Goal: Find specific page/section: Find specific page/section

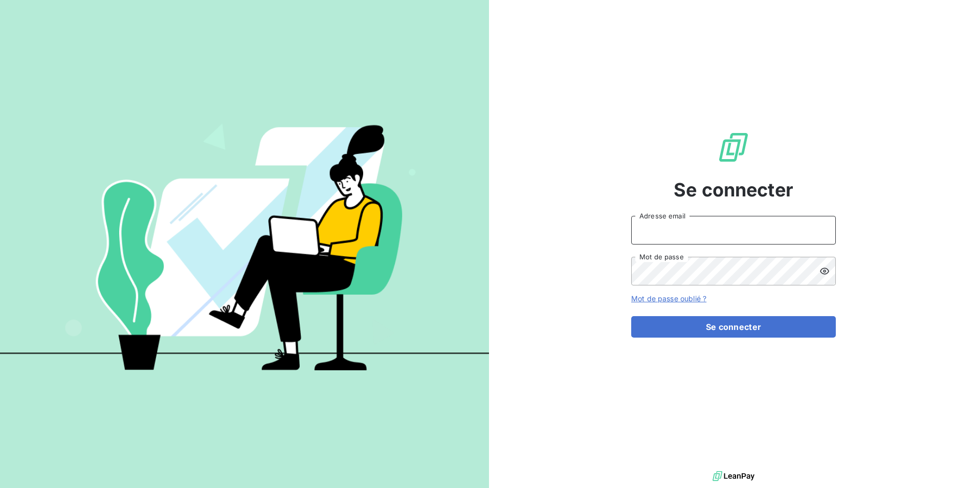
click at [695, 232] on input "Adresse email" at bounding box center [733, 230] width 205 height 29
type input "[EMAIL_ADDRESS][PERSON_NAME][DOMAIN_NAME]"
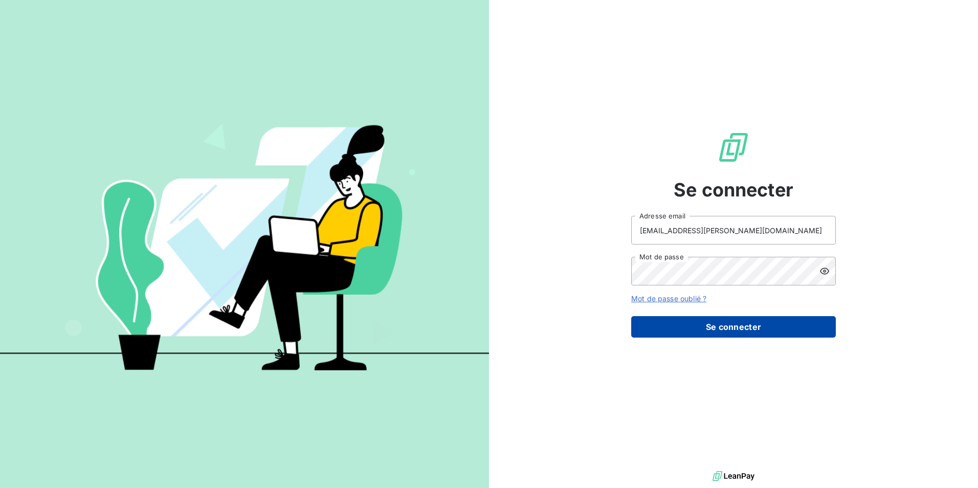
click at [758, 324] on button "Se connecter" at bounding box center [733, 326] width 205 height 21
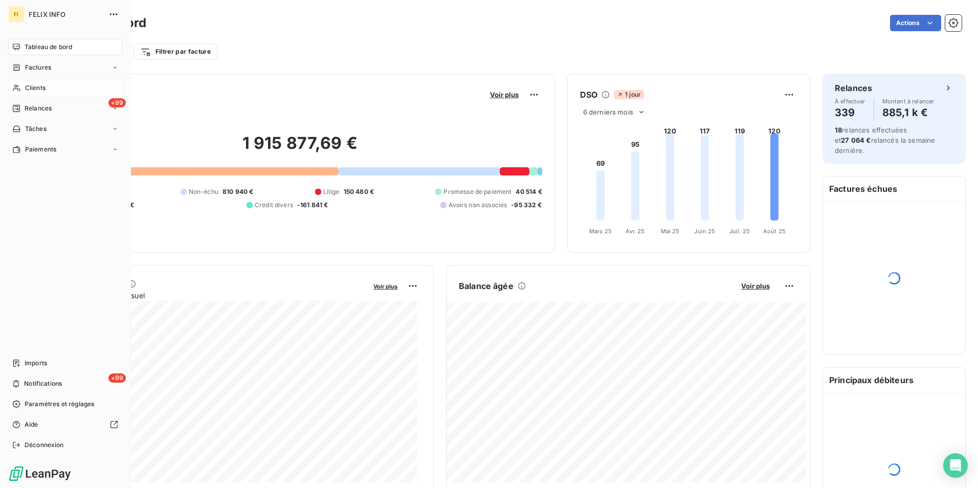
click at [25, 84] on span "Clients" at bounding box center [35, 87] width 20 height 9
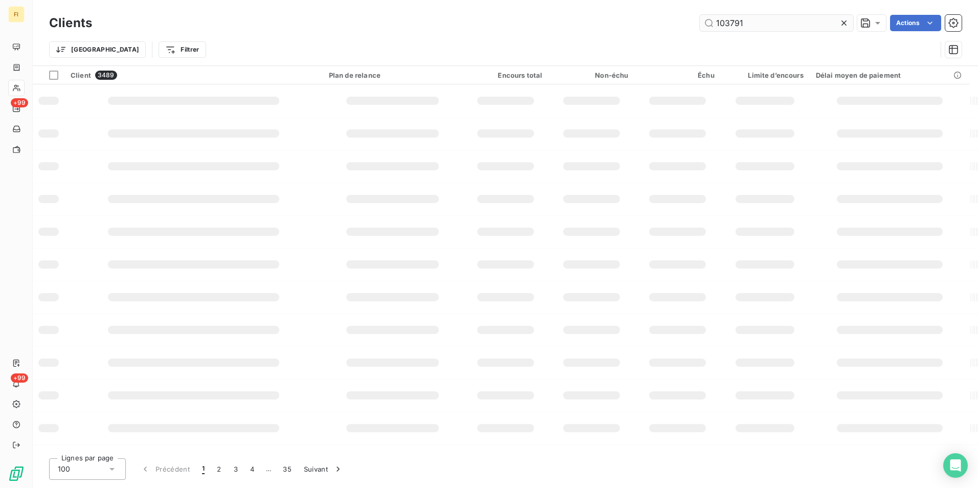
type input "103791"
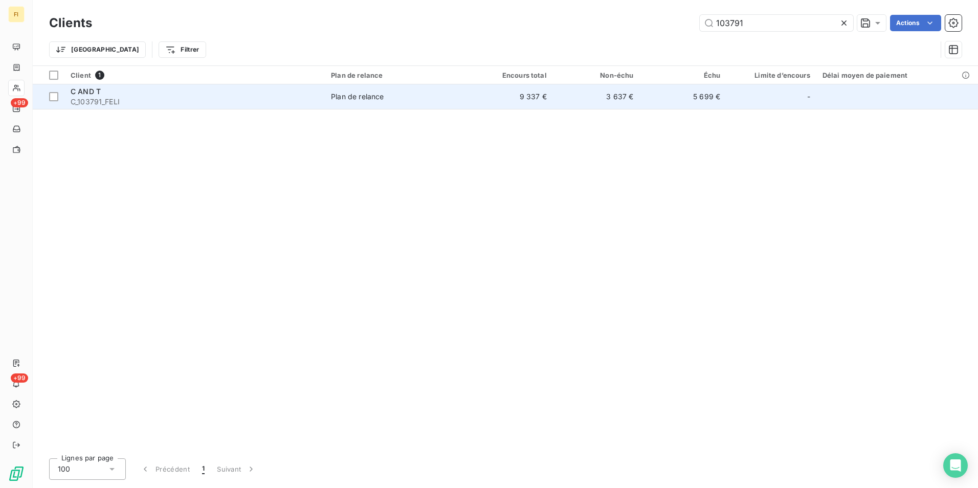
click at [615, 95] on td "3 637 €" at bounding box center [596, 96] width 87 height 25
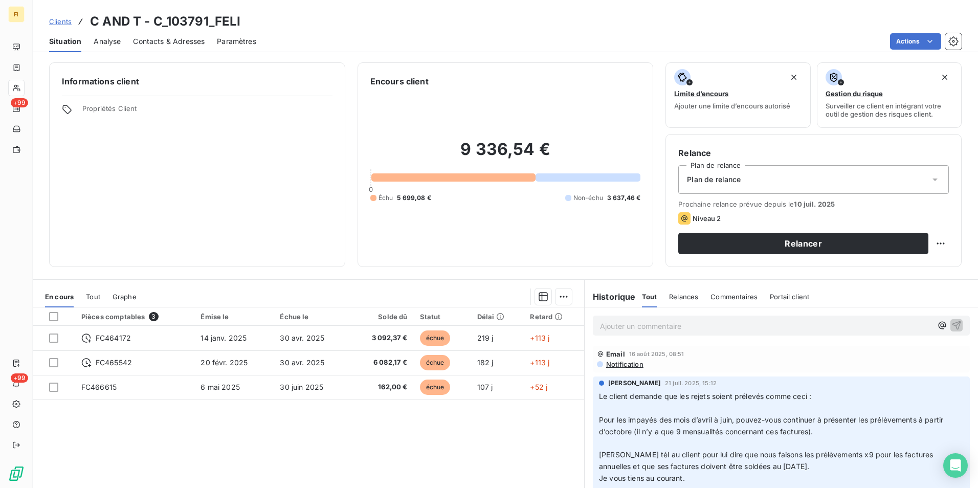
click at [684, 297] on span "Relances" at bounding box center [683, 297] width 29 height 8
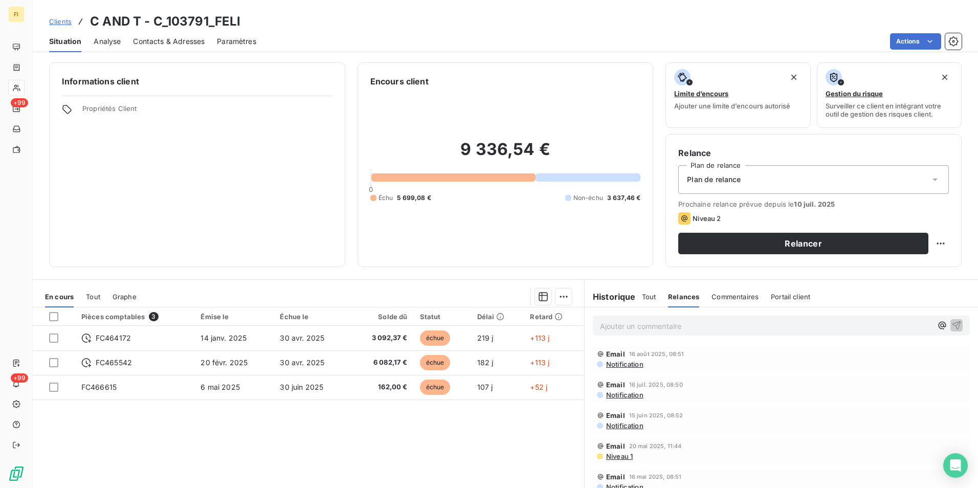
click at [635, 363] on span "Notification" at bounding box center [624, 364] width 38 height 8
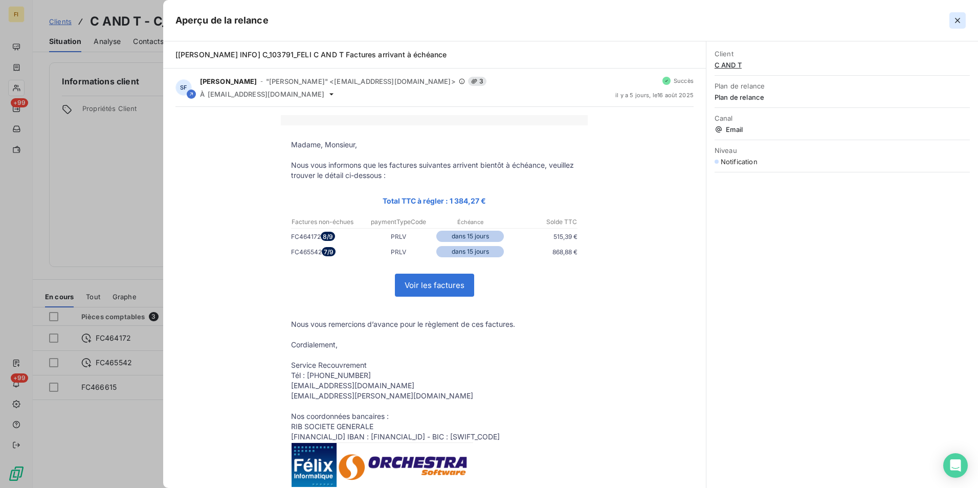
click at [961, 20] on icon "button" at bounding box center [958, 20] width 10 height 10
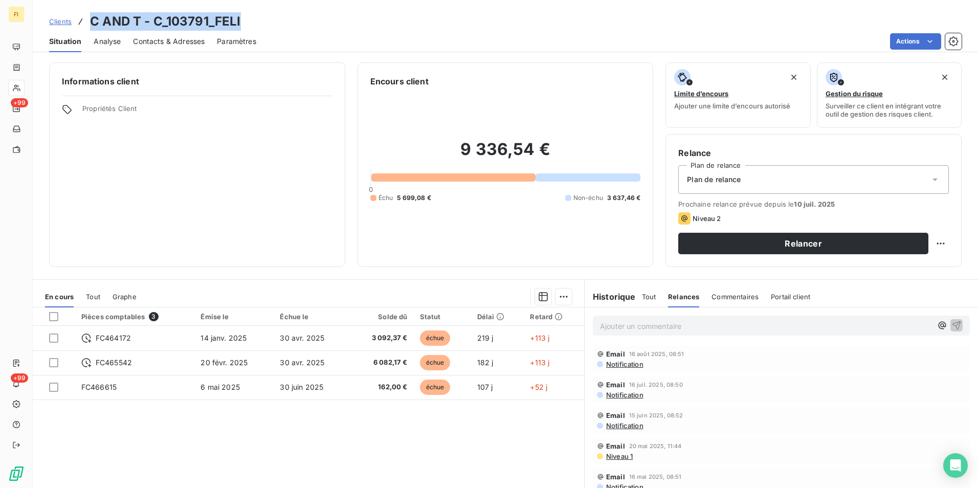
drag, startPoint x: 171, startPoint y: 21, endPoint x: 88, endPoint y: 21, distance: 83.9
click at [88, 21] on div "Clients C AND T - C_103791_FELI" at bounding box center [506, 21] width 946 height 18
drag, startPoint x: 88, startPoint y: 21, endPoint x: 121, endPoint y: 25, distance: 33.5
copy h3 "C AND T - C_103791_FELI"
click at [69, 18] on span "Clients" at bounding box center [60, 21] width 23 height 8
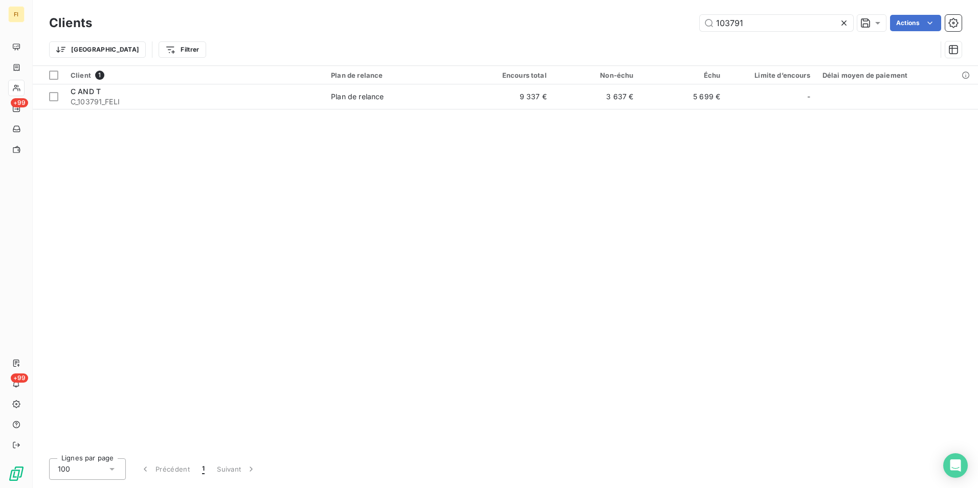
drag, startPoint x: 754, startPoint y: 27, endPoint x: 497, endPoint y: 19, distance: 257.5
click at [539, 24] on div "103791 Actions" at bounding box center [533, 23] width 858 height 16
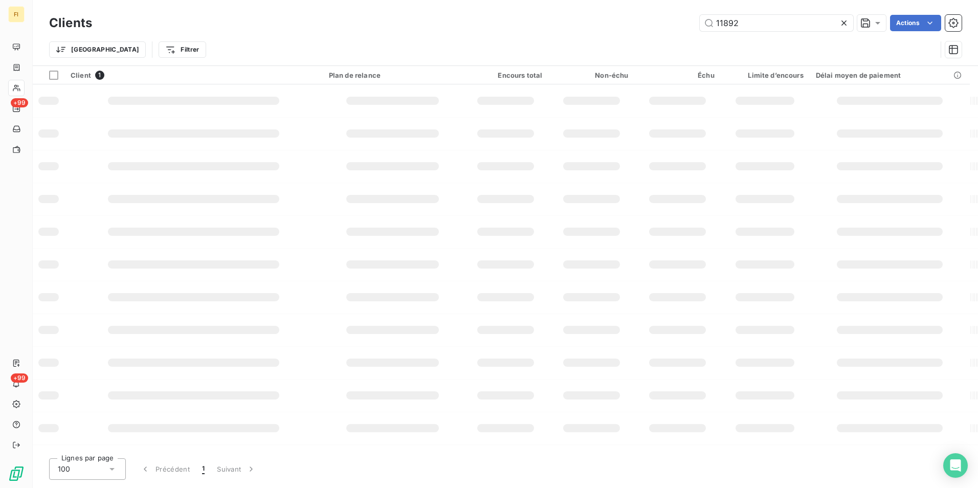
type input "11892"
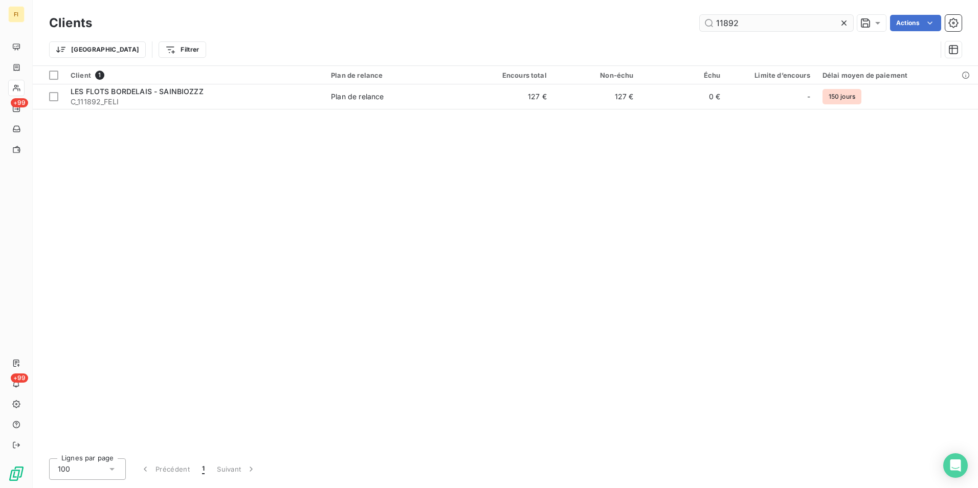
click at [724, 22] on input "11892" at bounding box center [777, 23] width 154 height 16
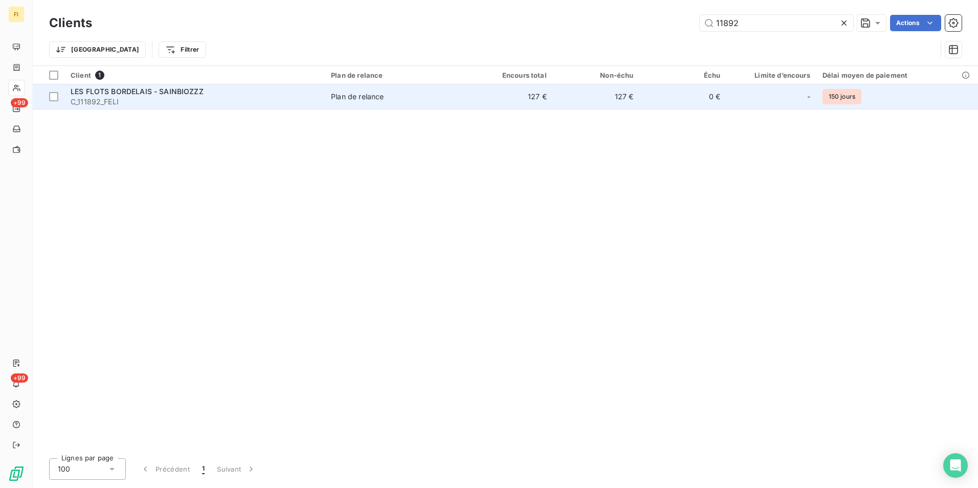
click at [543, 95] on td "127 €" at bounding box center [509, 96] width 87 height 25
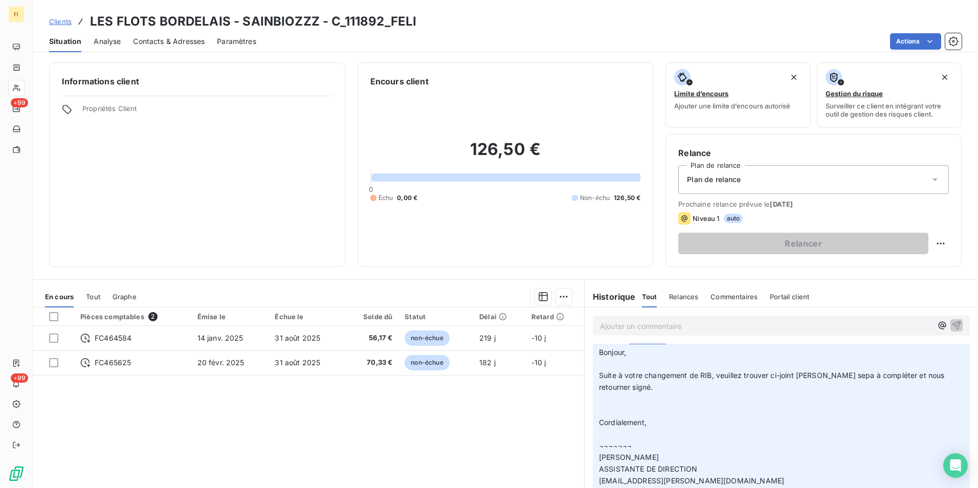
scroll to position [512, 0]
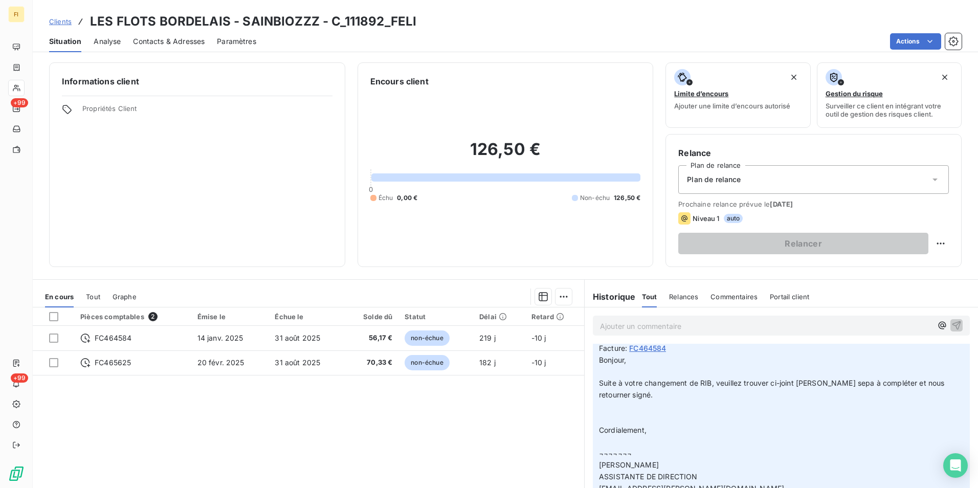
click at [57, 23] on span "Clients" at bounding box center [60, 21] width 23 height 8
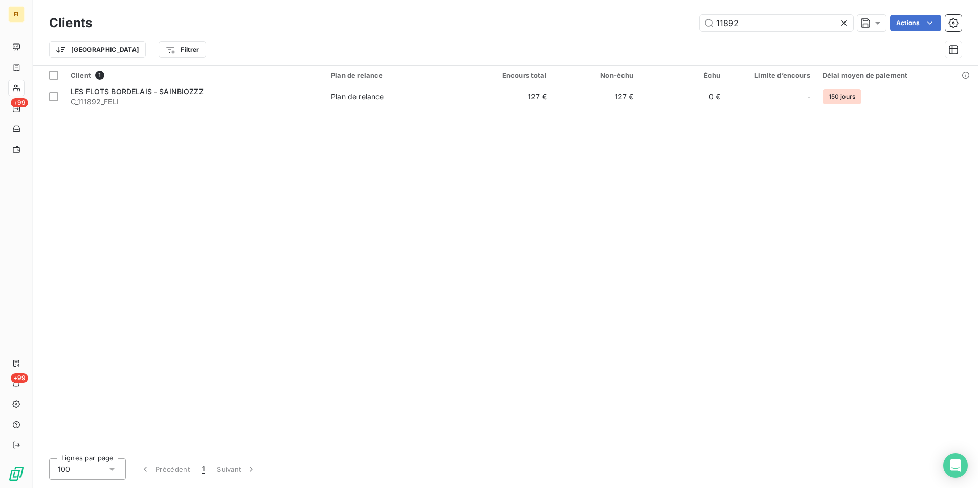
drag, startPoint x: 671, startPoint y: 25, endPoint x: 480, endPoint y: 28, distance: 190.4
click at [586, 28] on div "11892 Actions" at bounding box center [533, 23] width 858 height 16
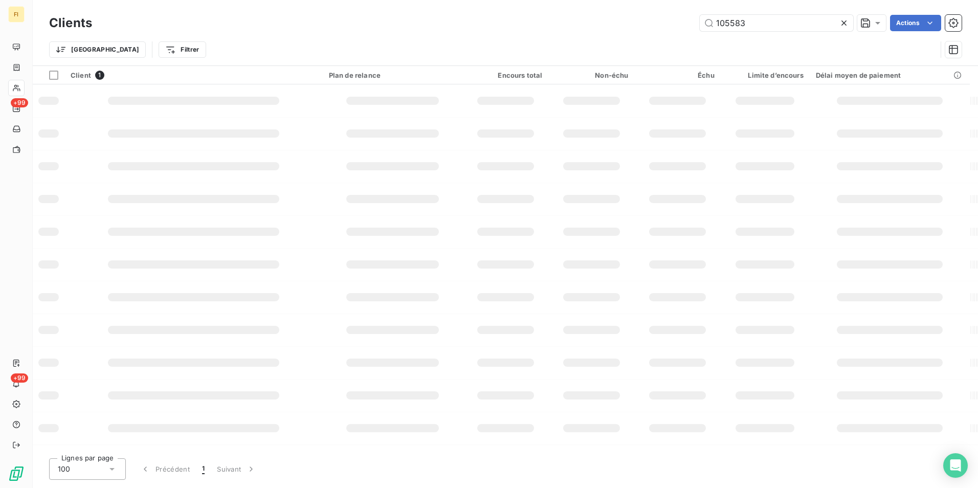
type input "105583"
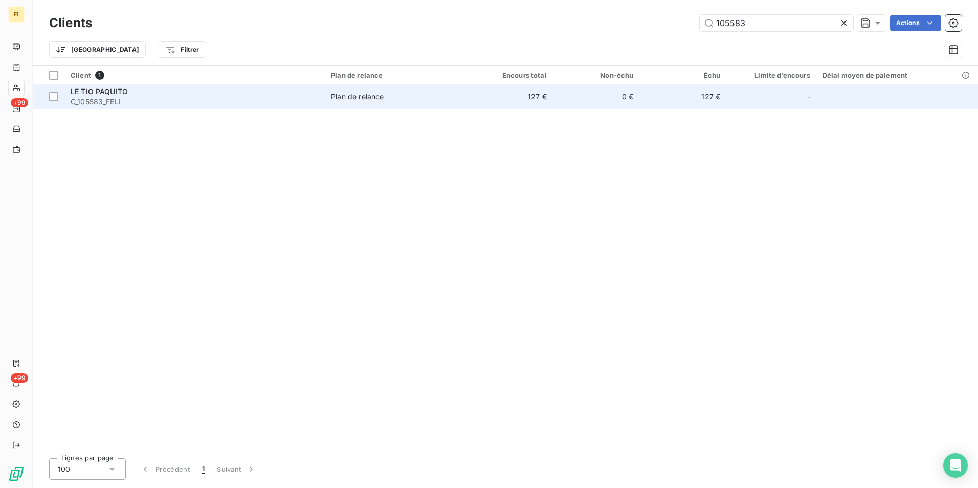
click at [537, 101] on td "127 €" at bounding box center [509, 96] width 87 height 25
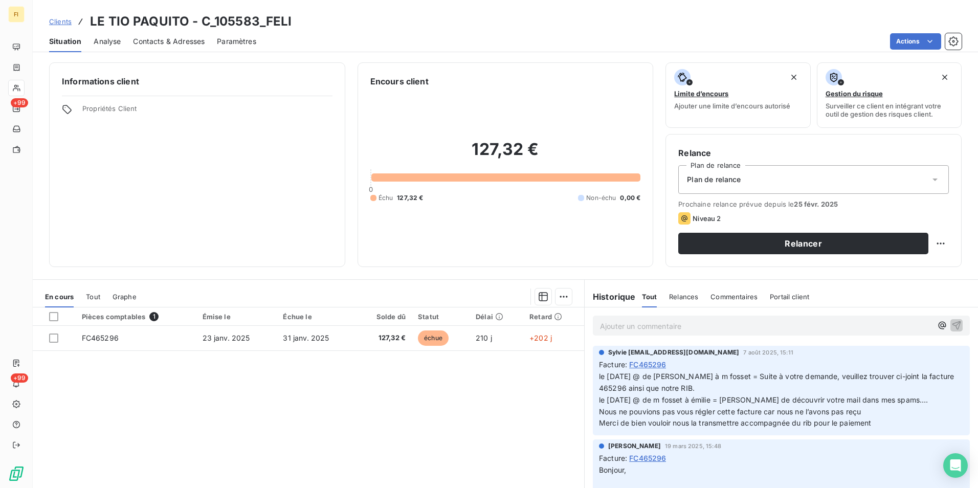
click at [61, 22] on span "Clients" at bounding box center [60, 21] width 23 height 8
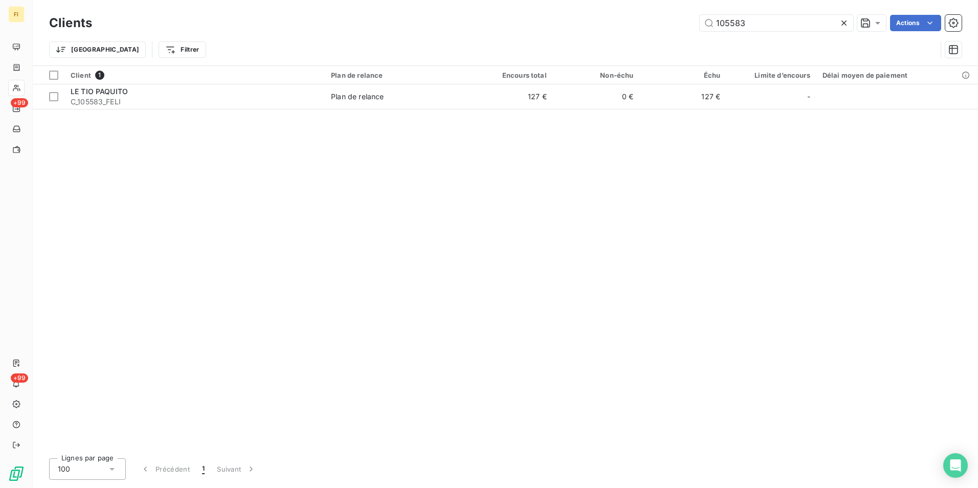
drag, startPoint x: 685, startPoint y: 25, endPoint x: 527, endPoint y: 21, distance: 158.2
click at [548, 24] on div "105583 Actions" at bounding box center [533, 23] width 858 height 16
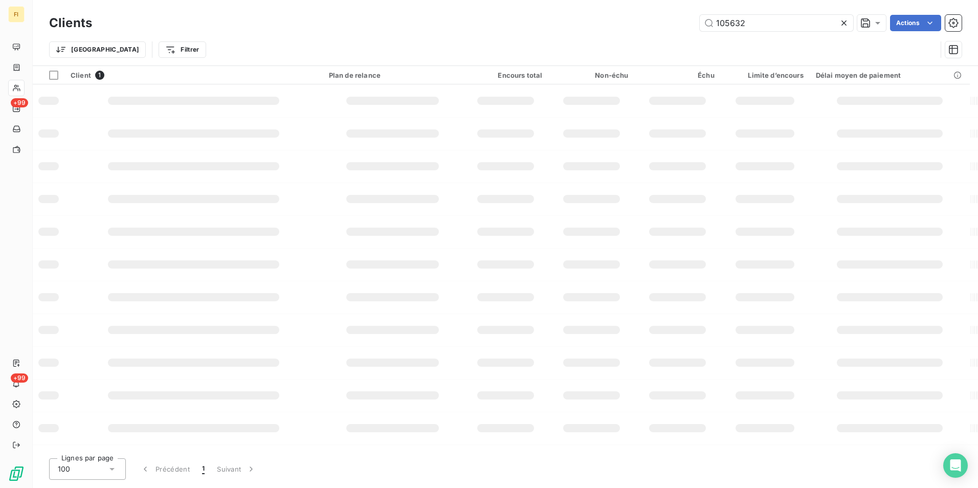
type input "105632"
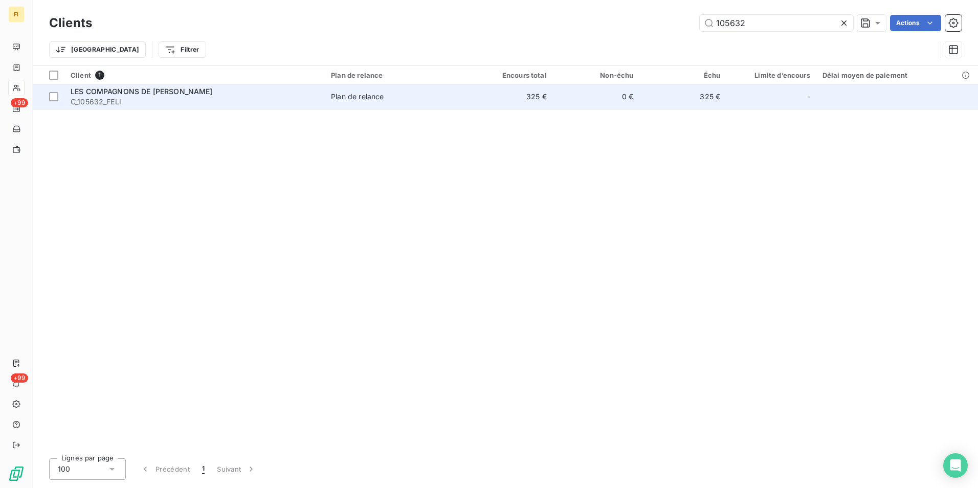
click at [530, 101] on td "325 €" at bounding box center [509, 96] width 87 height 25
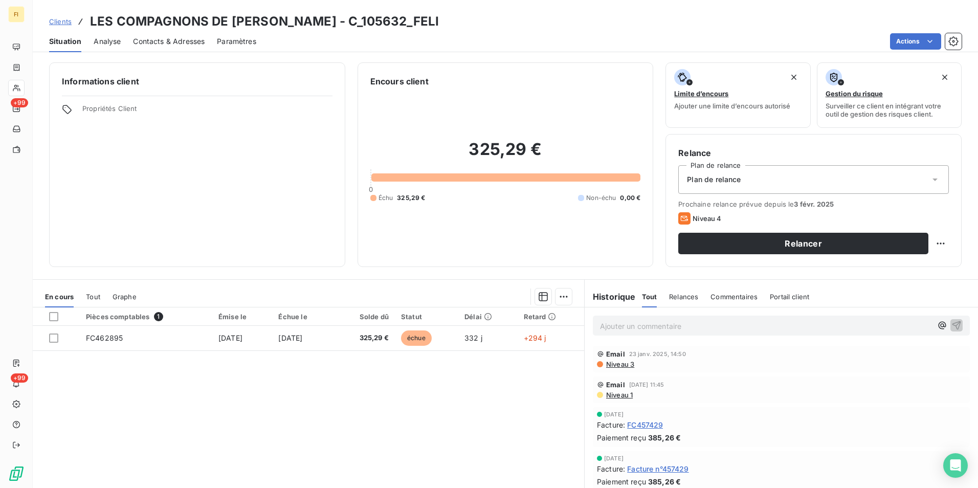
click at [63, 20] on span "Clients" at bounding box center [60, 21] width 23 height 8
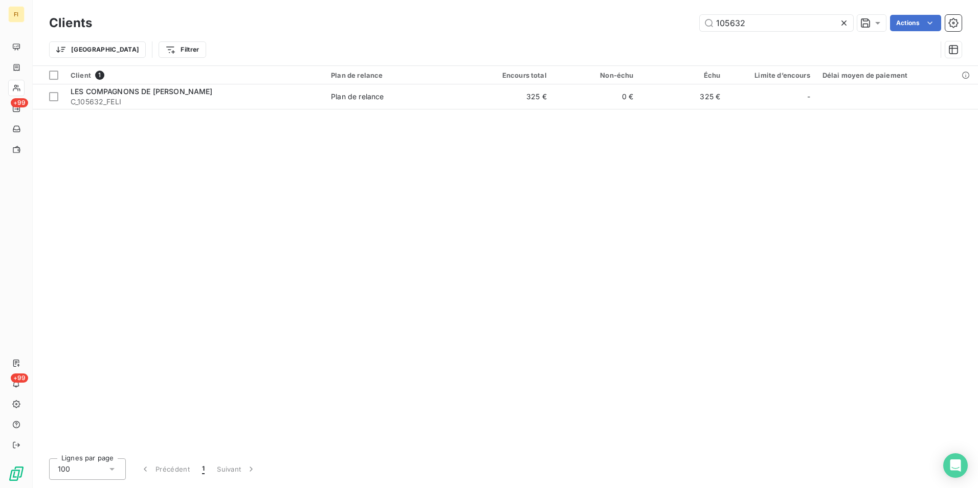
drag, startPoint x: 793, startPoint y: 20, endPoint x: 664, endPoint y: 23, distance: 129.0
click at [668, 23] on div "105632 Actions" at bounding box center [533, 23] width 858 height 16
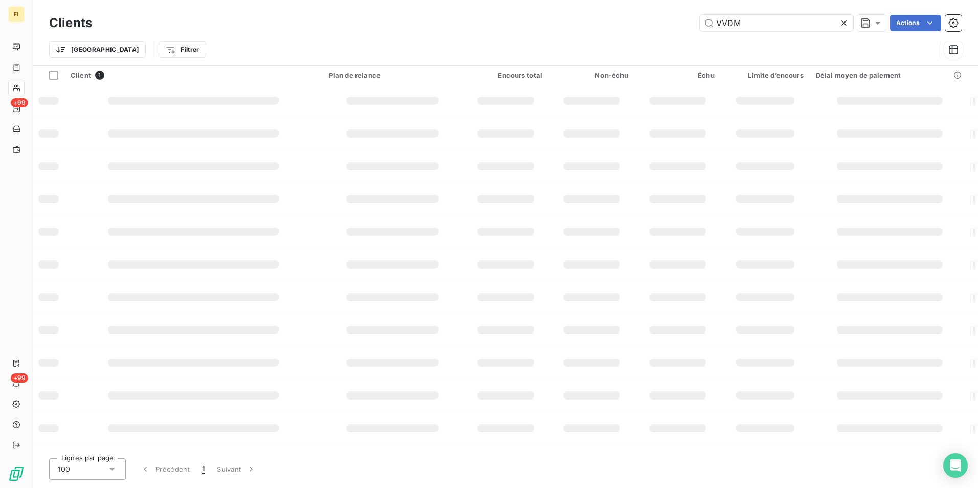
type input "VVDM"
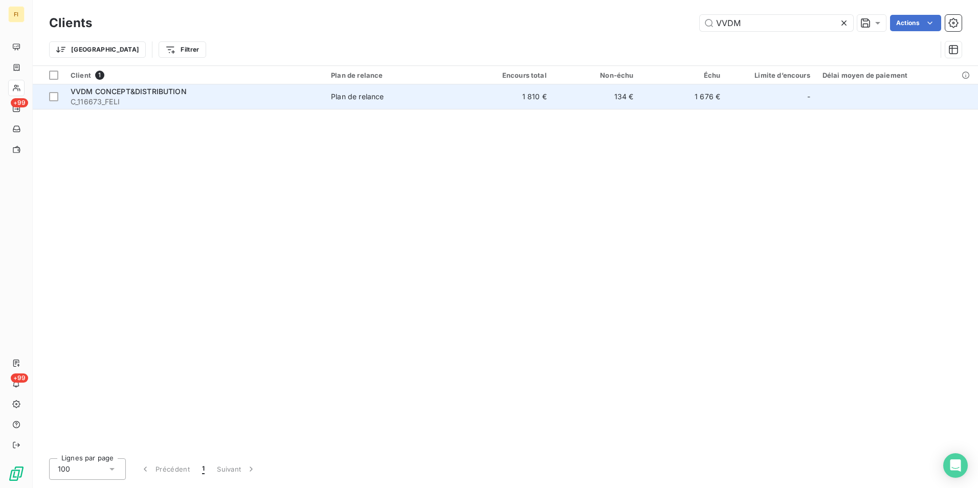
click at [513, 102] on td "1 810 €" at bounding box center [509, 96] width 87 height 25
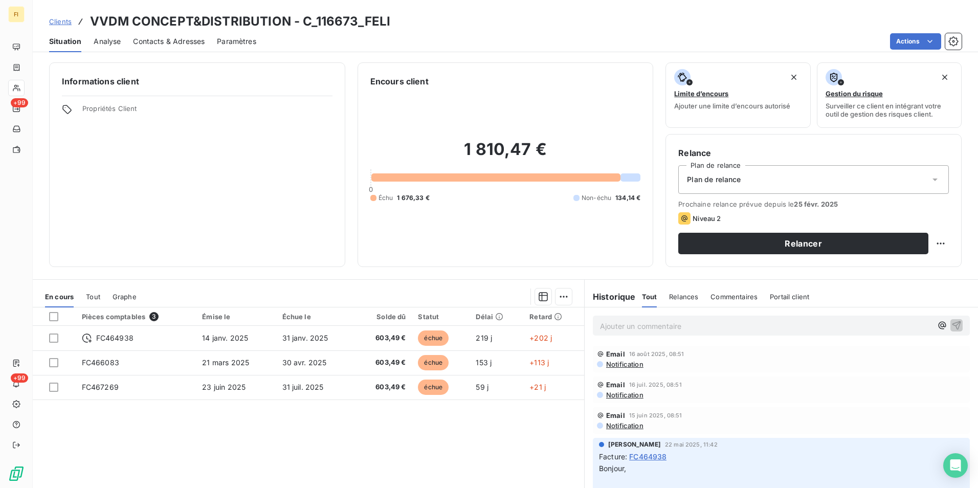
click at [58, 20] on span "Clients" at bounding box center [60, 21] width 23 height 8
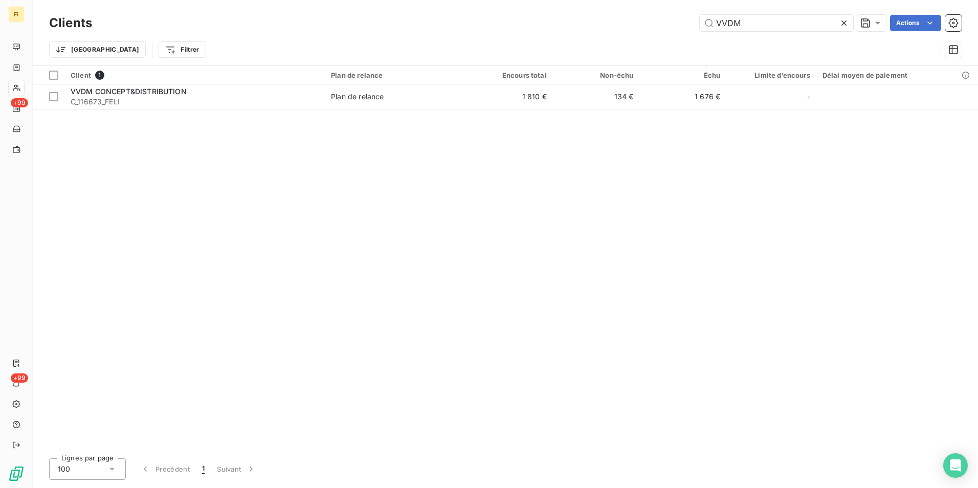
drag, startPoint x: 672, startPoint y: 24, endPoint x: 522, endPoint y: 24, distance: 150.4
click at [542, 24] on div "VVDM Actions" at bounding box center [533, 23] width 858 height 16
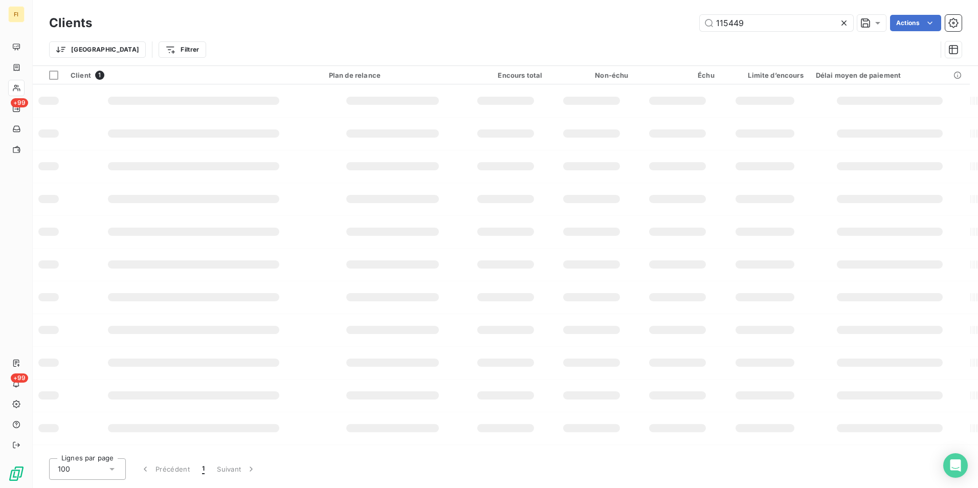
type input "115449"
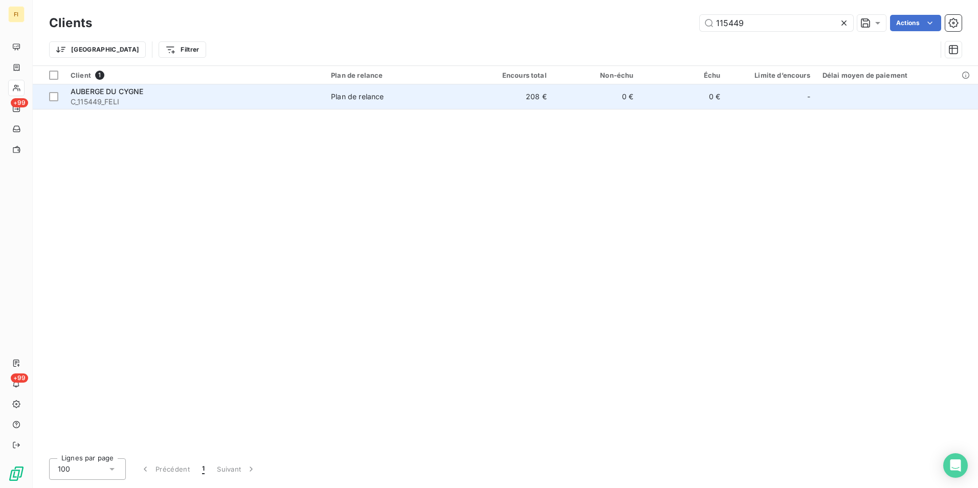
click at [538, 90] on td "208 €" at bounding box center [509, 96] width 87 height 25
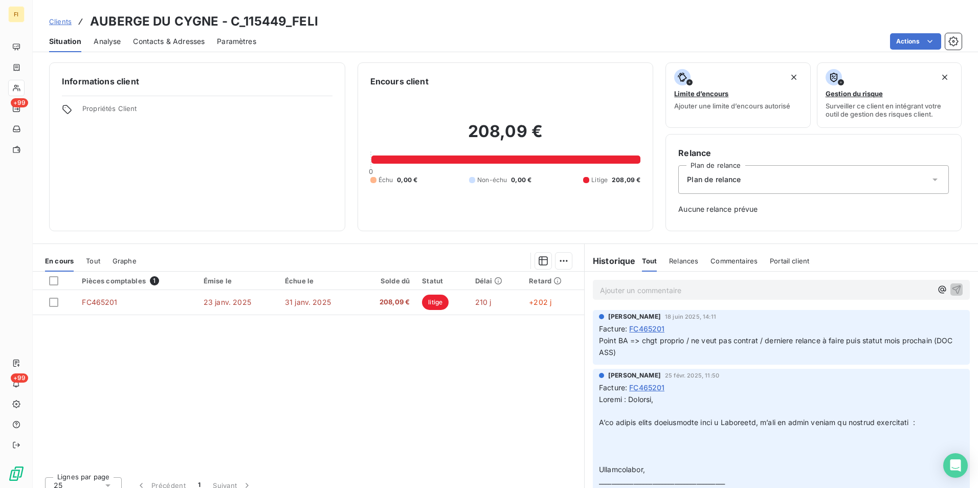
click at [56, 18] on span "Clients" at bounding box center [60, 21] width 23 height 8
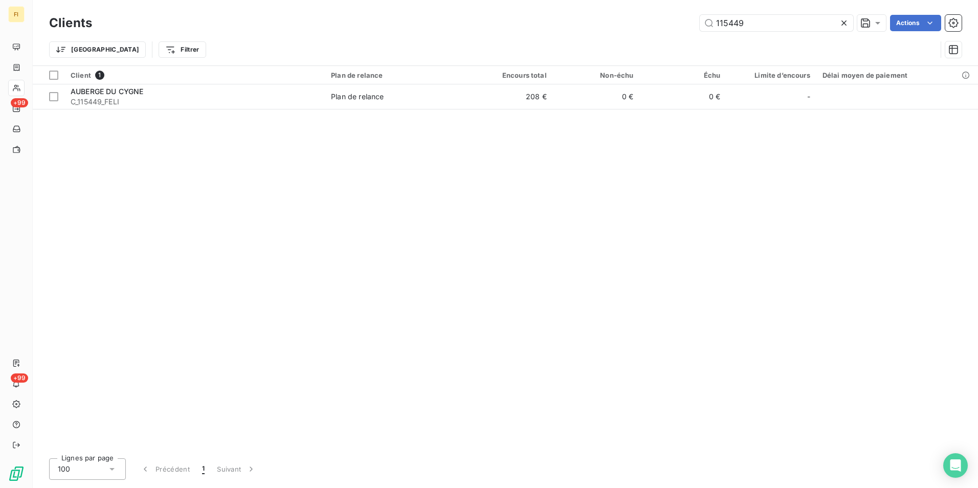
drag, startPoint x: 769, startPoint y: 26, endPoint x: 695, endPoint y: 25, distance: 73.2
click at [695, 25] on div "115449 Actions" at bounding box center [533, 23] width 858 height 16
type input "FR69 503 422 453"
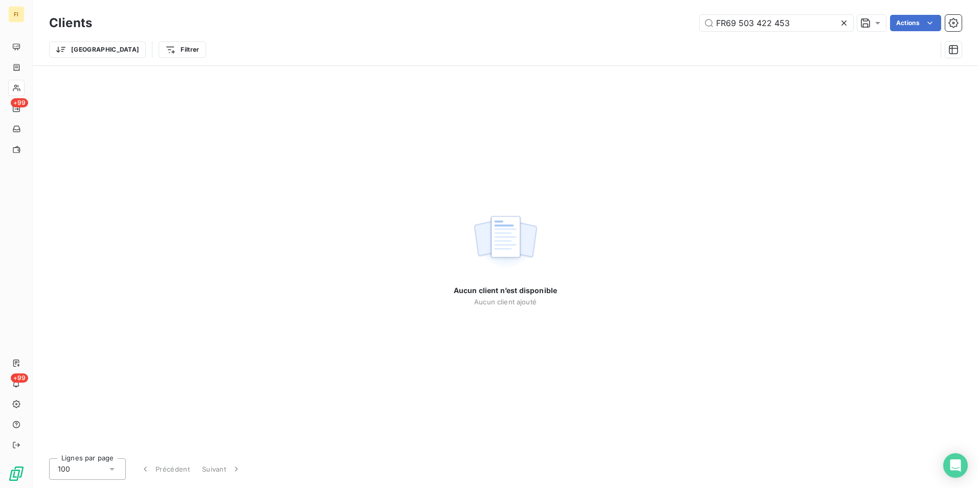
drag, startPoint x: 826, startPoint y: 21, endPoint x: 698, endPoint y: 36, distance: 128.8
click at [697, 35] on div "Clients FR69 503 422 453 Actions Trier Filtrer" at bounding box center [505, 38] width 913 height 53
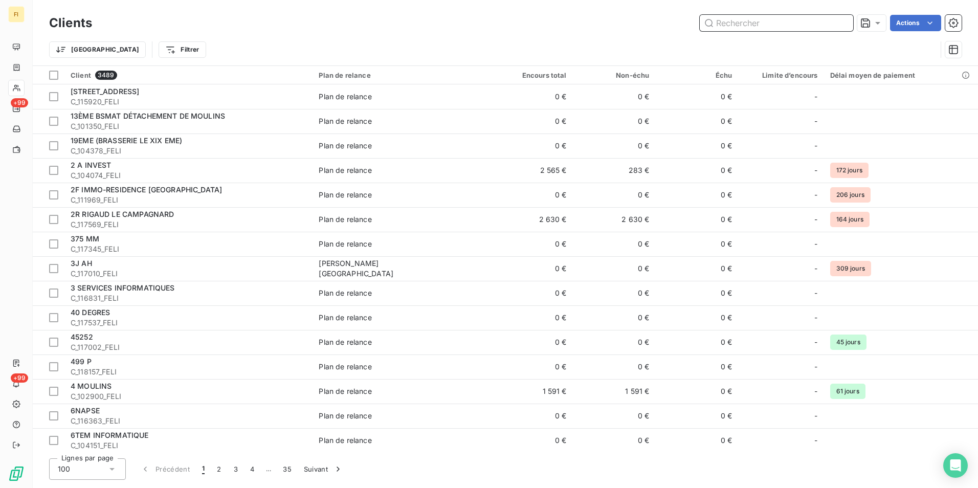
click at [742, 16] on input "text" at bounding box center [777, 23] width 154 height 16
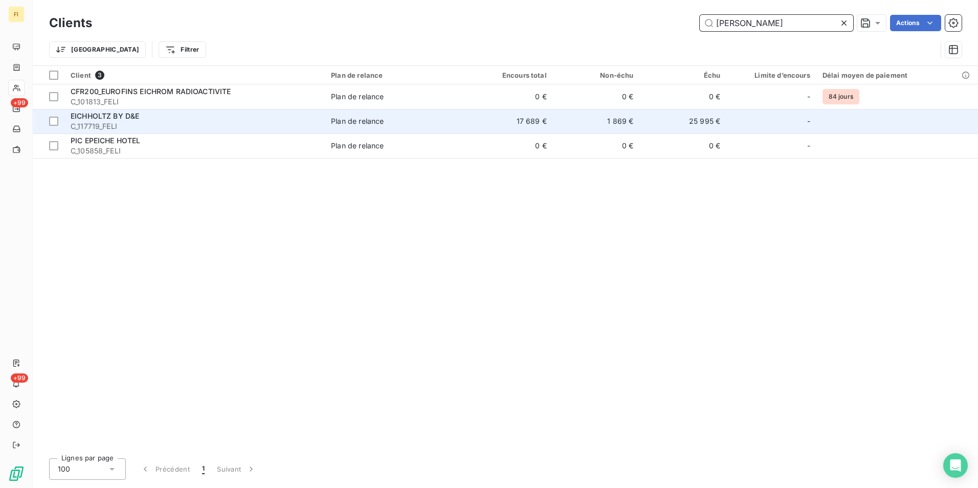
type input "[PERSON_NAME]"
click at [296, 124] on span "C_117719_FELI" at bounding box center [195, 126] width 248 height 10
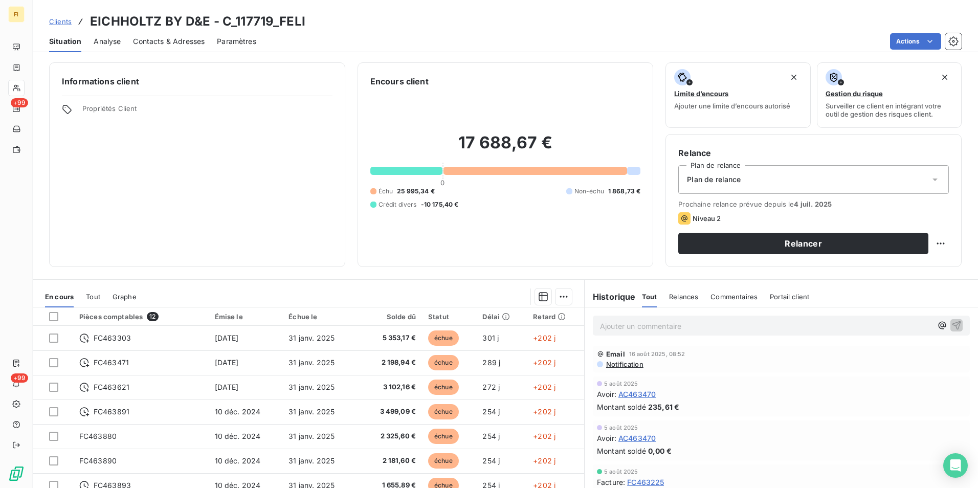
click at [631, 365] on span "Notification" at bounding box center [624, 364] width 38 height 8
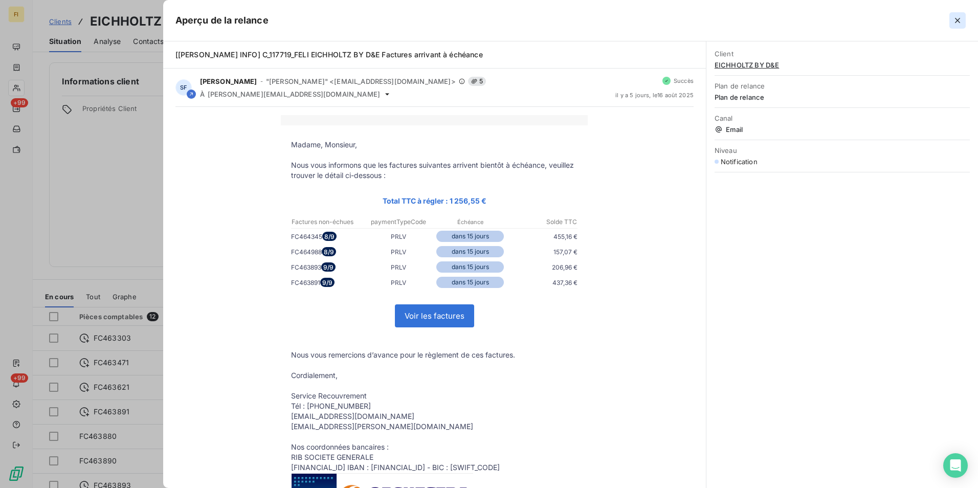
click at [957, 20] on icon "button" at bounding box center [957, 20] width 5 height 5
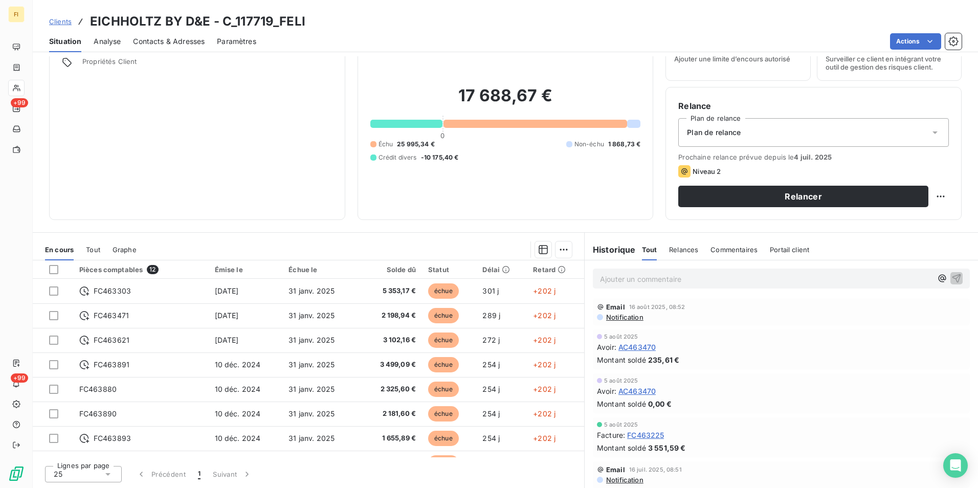
click at [66, 22] on span "Clients" at bounding box center [60, 21] width 23 height 8
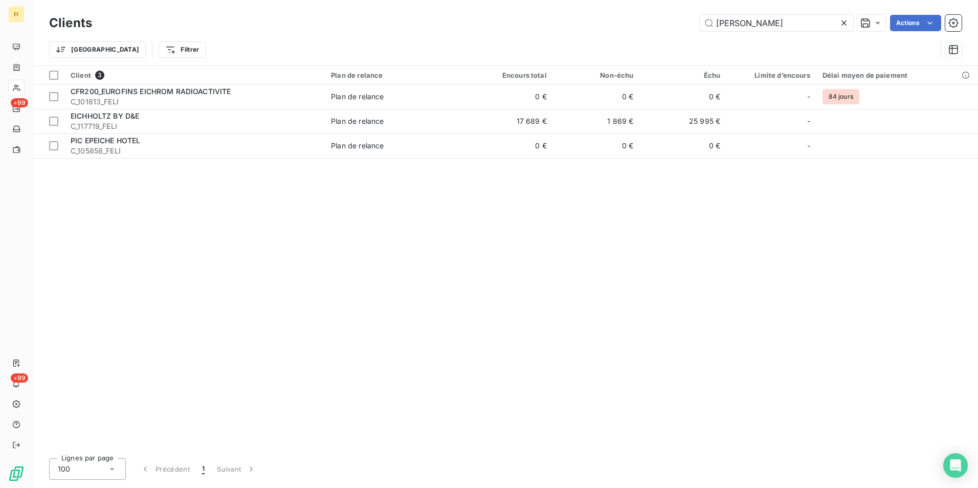
drag, startPoint x: 687, startPoint y: 22, endPoint x: 632, endPoint y: 23, distance: 54.8
click at [640, 17] on div "Clients [PERSON_NAME] Actions" at bounding box center [505, 22] width 913 height 21
drag, startPoint x: 766, startPoint y: 26, endPoint x: 650, endPoint y: 33, distance: 115.9
click at [663, 33] on div "Clients [PERSON_NAME] Actions" at bounding box center [505, 22] width 913 height 21
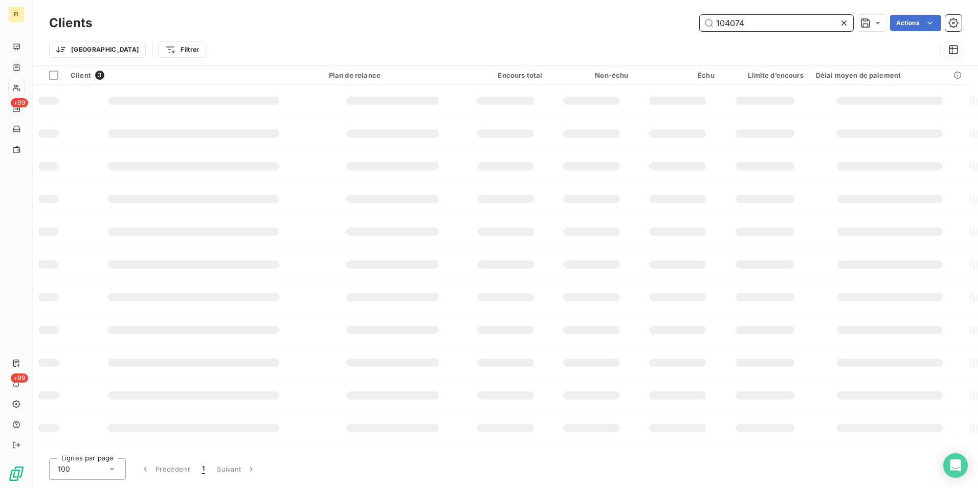
type input "104074"
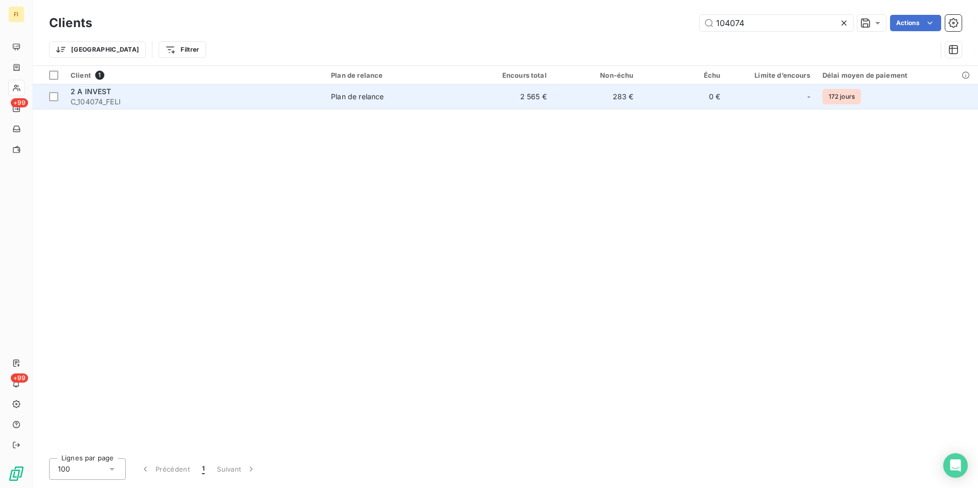
click at [592, 99] on td "283 €" at bounding box center [596, 96] width 87 height 25
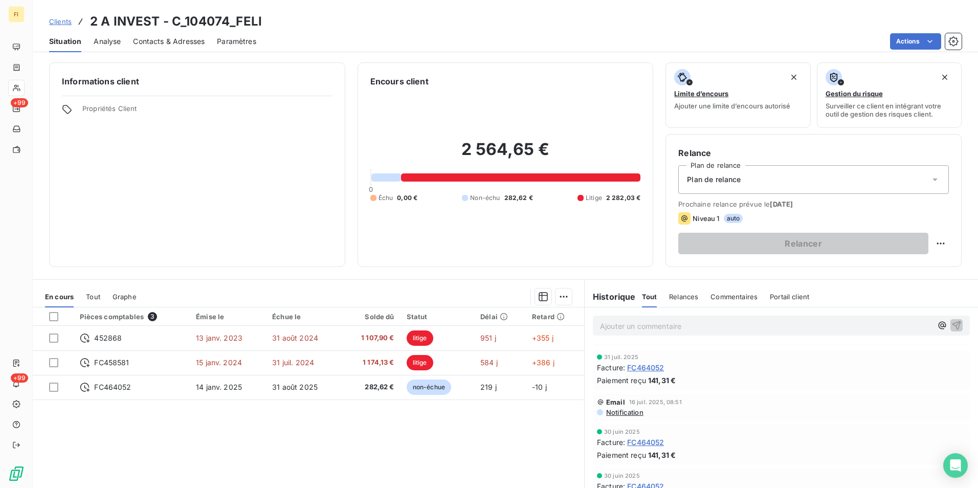
scroll to position [51, 0]
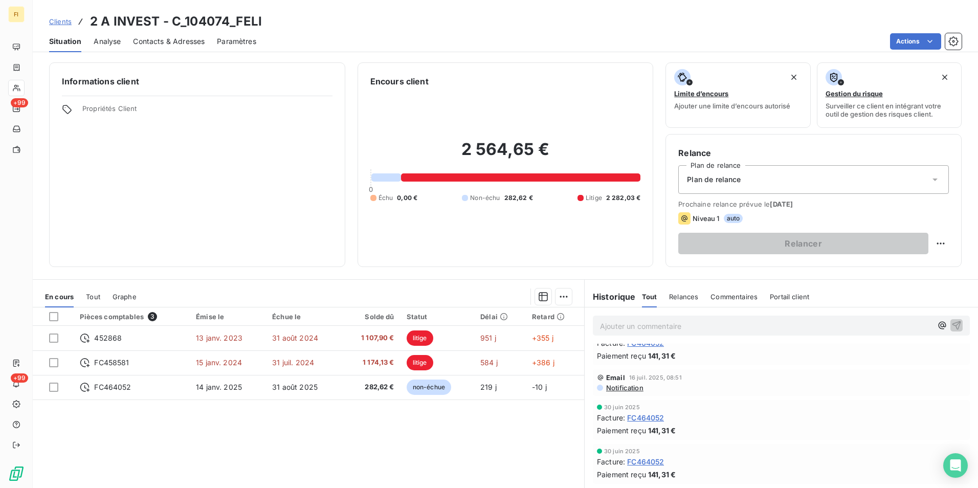
click at [65, 23] on span "Clients" at bounding box center [60, 21] width 23 height 8
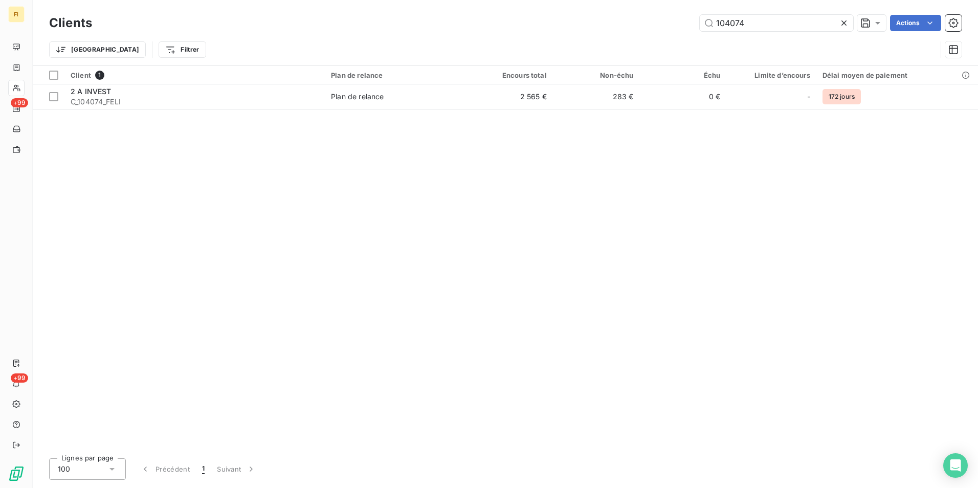
drag, startPoint x: 791, startPoint y: 21, endPoint x: 444, endPoint y: 27, distance: 347.0
click at [536, 18] on div "104074 Actions" at bounding box center [533, 23] width 858 height 16
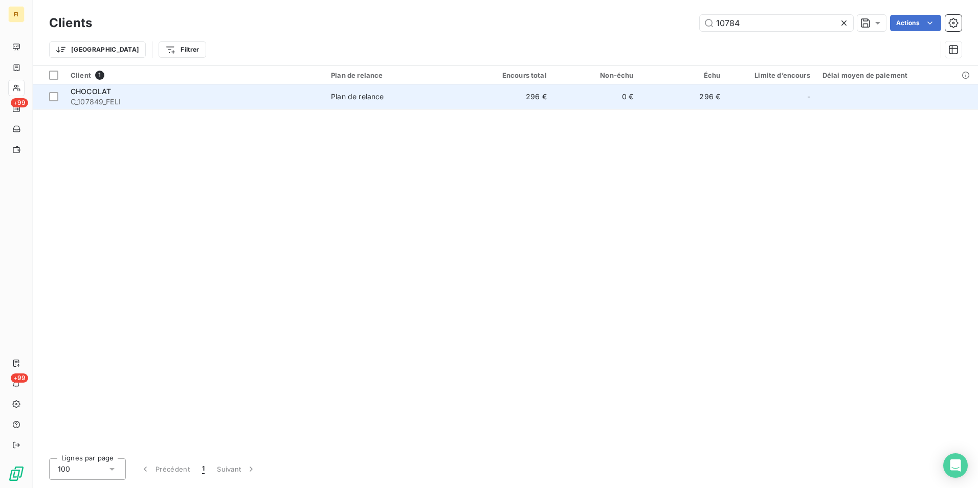
type input "10784"
click at [375, 103] on td "Plan de relance" at bounding box center [395, 96] width 141 height 25
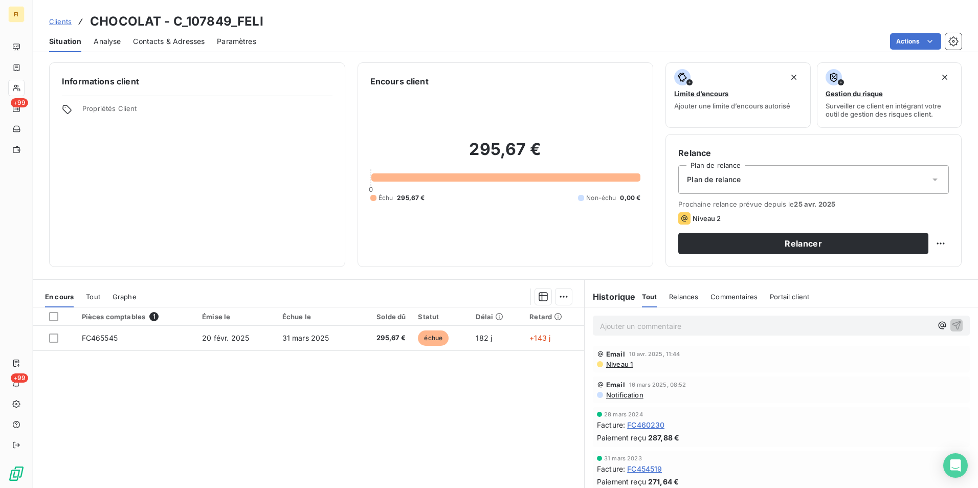
click at [52, 21] on span "Clients" at bounding box center [60, 21] width 23 height 8
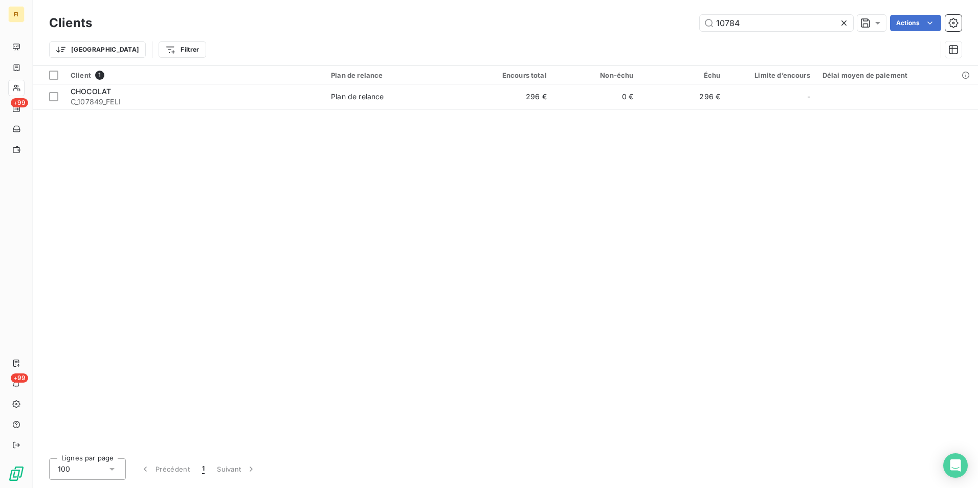
drag, startPoint x: 778, startPoint y: 23, endPoint x: 547, endPoint y: 6, distance: 231.4
click at [550, 17] on div "10784 Actions" at bounding box center [533, 23] width 858 height 16
click at [804, 25] on input "10784" at bounding box center [777, 23] width 154 height 16
drag, startPoint x: 800, startPoint y: 25, endPoint x: 640, endPoint y: 20, distance: 160.2
click at [642, 20] on div "10784 Actions" at bounding box center [533, 23] width 858 height 16
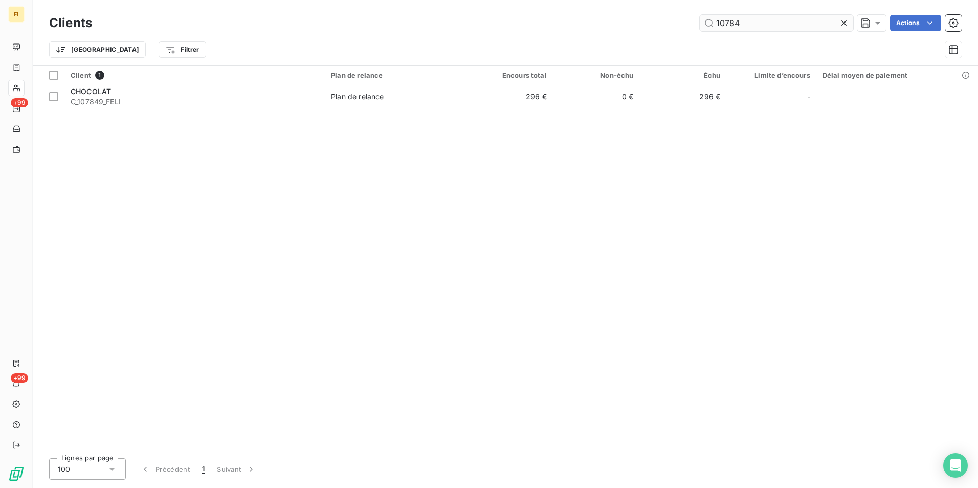
click at [769, 30] on input "10784" at bounding box center [777, 23] width 154 height 16
click at [769, 29] on input "10784" at bounding box center [777, 23] width 154 height 16
drag, startPoint x: 773, startPoint y: 20, endPoint x: 725, endPoint y: 17, distance: 48.7
click at [725, 17] on input "10784" at bounding box center [777, 23] width 154 height 16
click at [749, 20] on input "10784" at bounding box center [777, 23] width 154 height 16
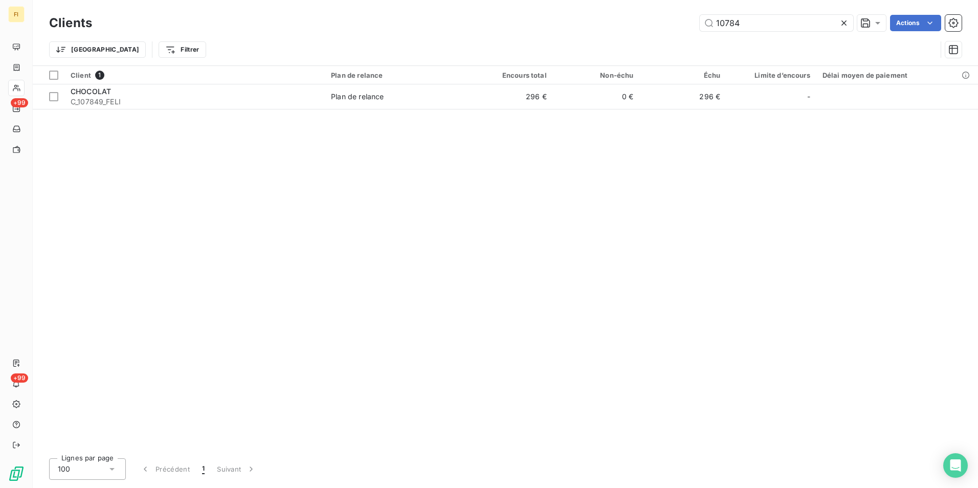
drag, startPoint x: 751, startPoint y: 21, endPoint x: 697, endPoint y: 26, distance: 54.4
click at [697, 26] on div "10784 Actions" at bounding box center [533, 23] width 858 height 16
click at [753, 32] on div "Clients 10784 Actions" at bounding box center [505, 22] width 913 height 21
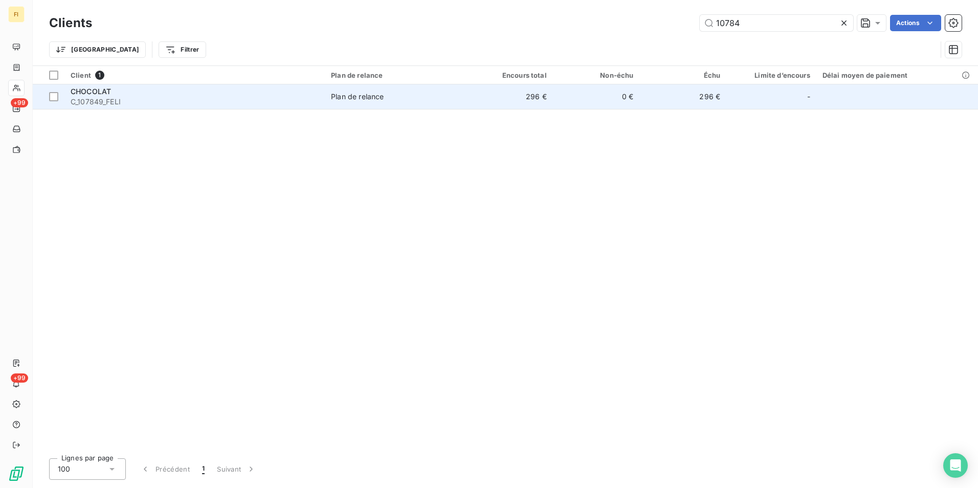
click at [591, 106] on td "0 €" at bounding box center [596, 96] width 87 height 25
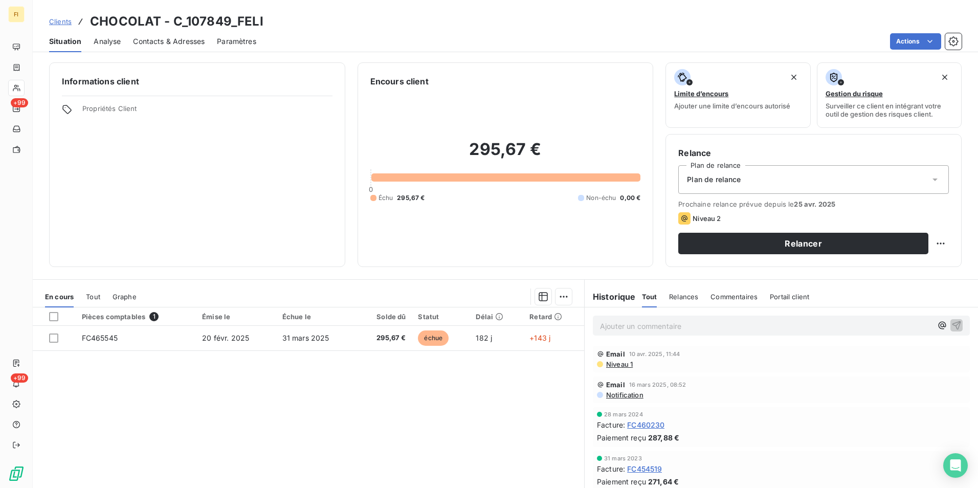
click at [60, 14] on div "Clients CHOCOLAT - C_107849_FELI" at bounding box center [156, 21] width 214 height 18
click at [60, 18] on span "Clients" at bounding box center [60, 21] width 23 height 8
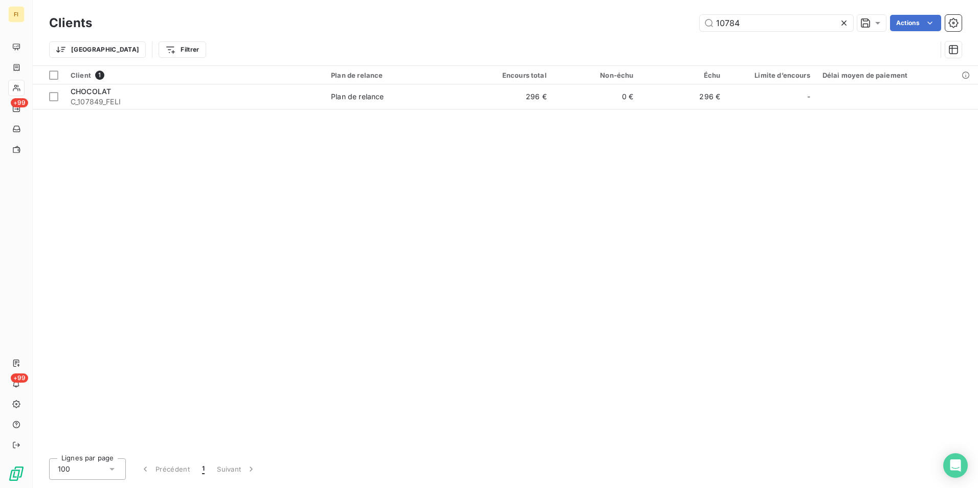
drag, startPoint x: 790, startPoint y: 24, endPoint x: 469, endPoint y: 5, distance: 321.4
click at [519, 17] on div "10784 Actions" at bounding box center [533, 23] width 858 height 16
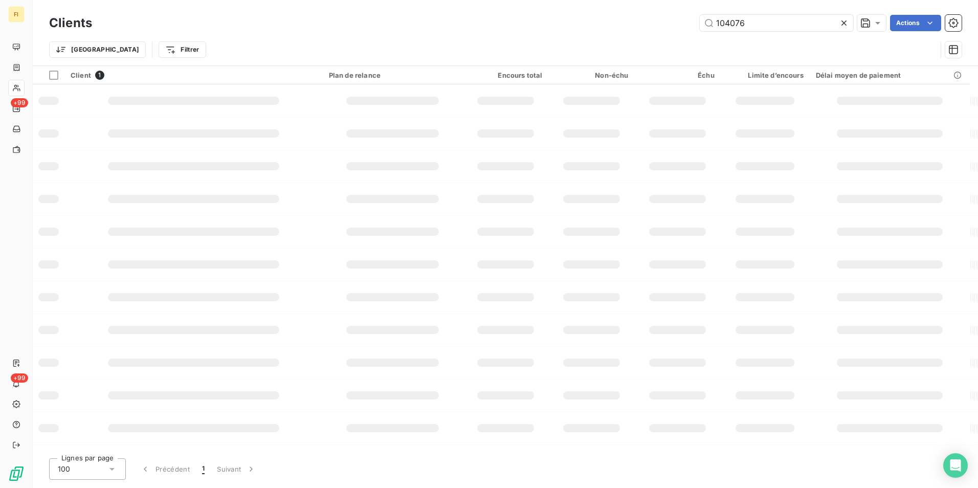
type input "104076"
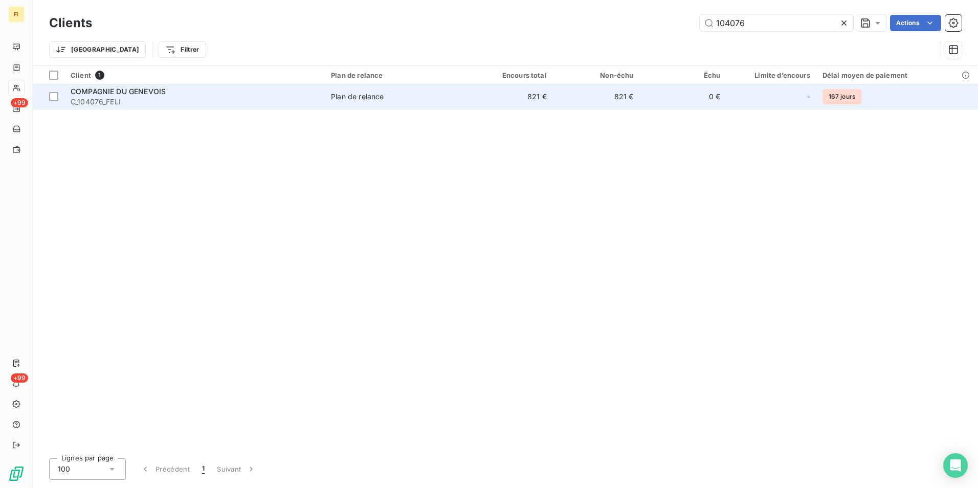
click at [558, 97] on td "821 €" at bounding box center [596, 96] width 87 height 25
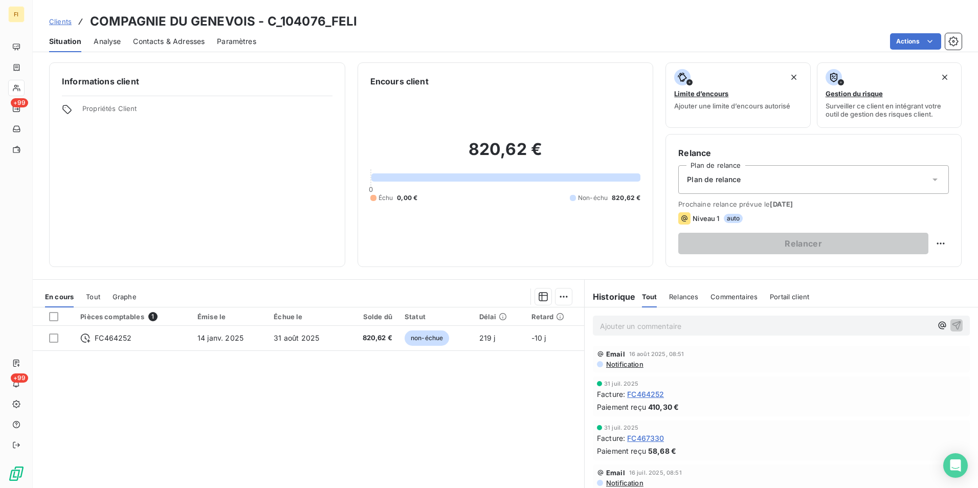
click at [69, 22] on span "Clients" at bounding box center [60, 21] width 23 height 8
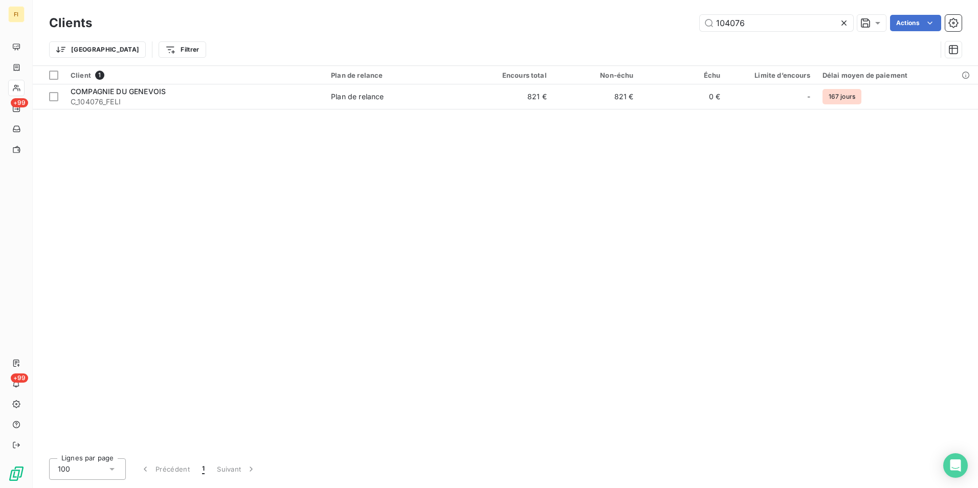
drag, startPoint x: 752, startPoint y: 24, endPoint x: 680, endPoint y: 25, distance: 71.6
click at [680, 25] on div "104076 Actions" at bounding box center [533, 23] width 858 height 16
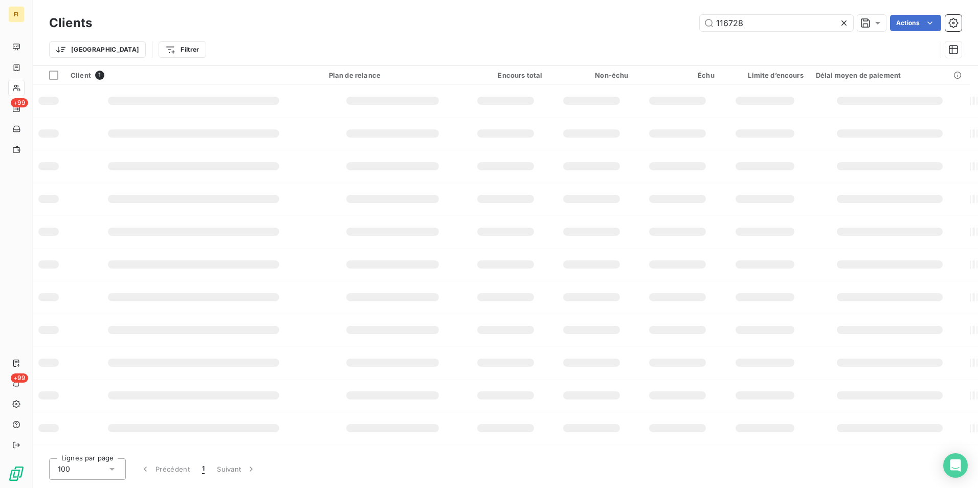
type input "116728"
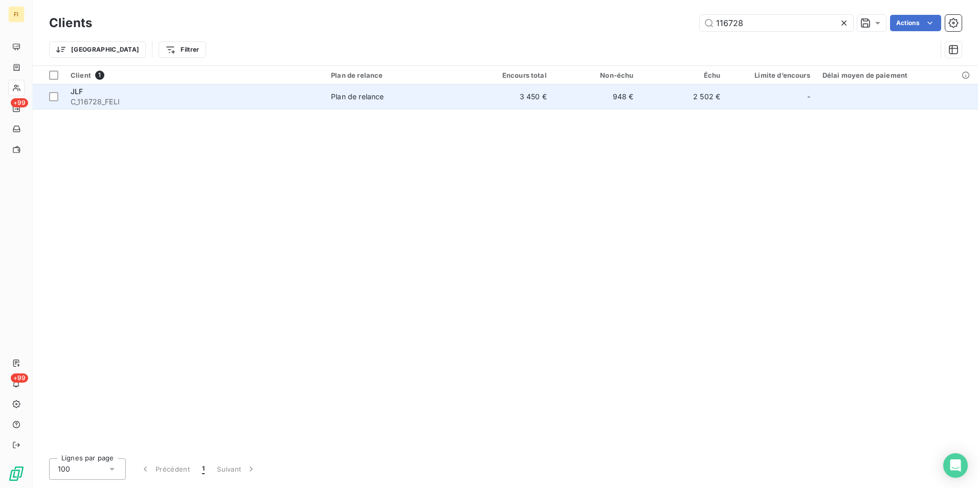
click at [656, 90] on td "2 502 €" at bounding box center [683, 96] width 87 height 25
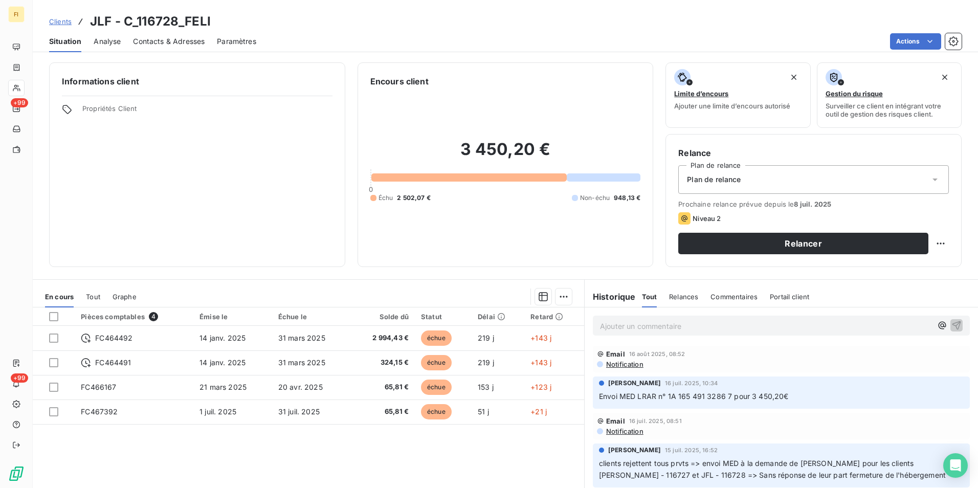
click at [69, 19] on span "Clients" at bounding box center [60, 21] width 23 height 8
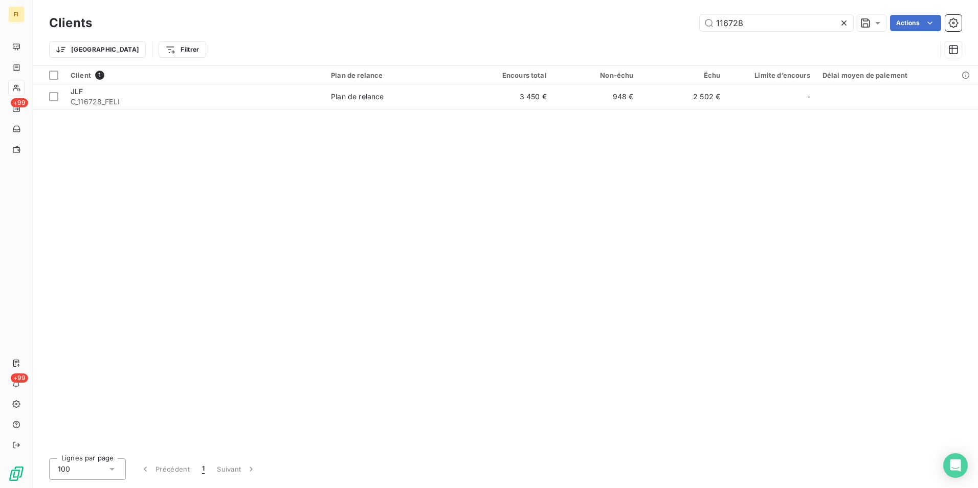
click at [632, 23] on div "116728 Actions" at bounding box center [533, 23] width 858 height 16
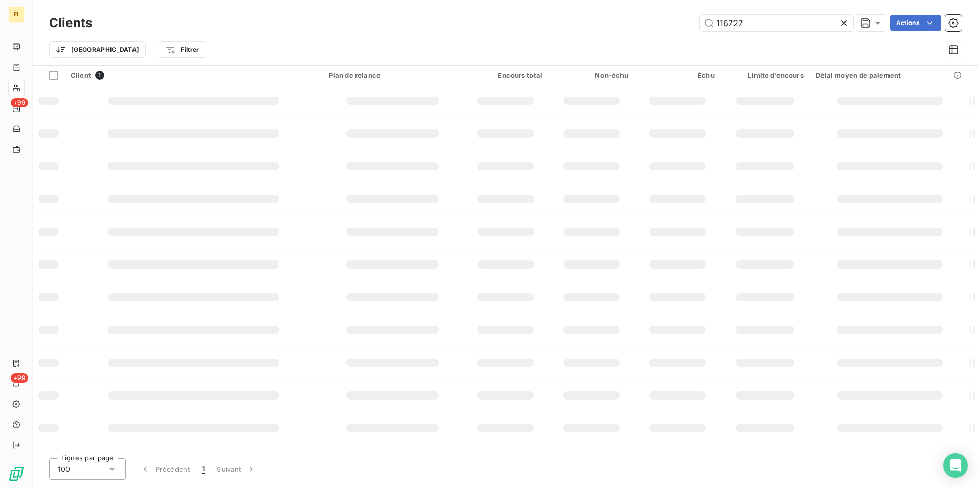
type input "116727"
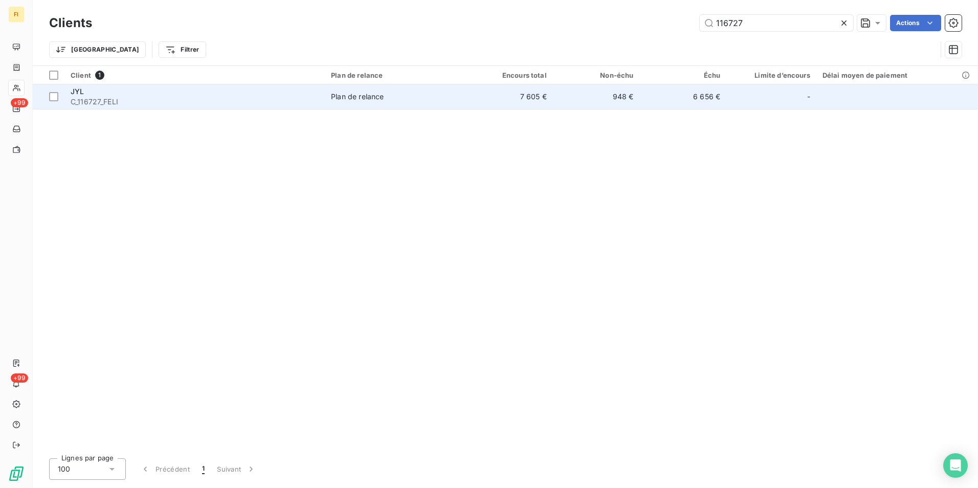
click at [591, 94] on td "948 €" at bounding box center [596, 96] width 87 height 25
